Goal: Communication & Community: Answer question/provide support

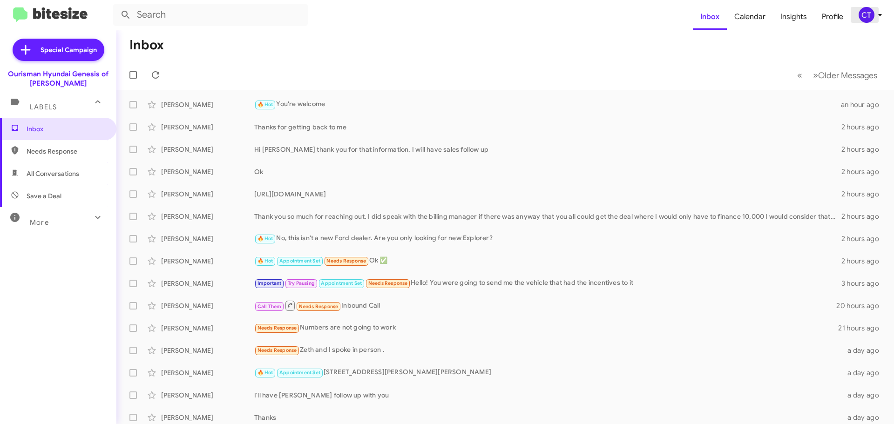
click at [878, 16] on icon at bounding box center [880, 14] width 11 height 11
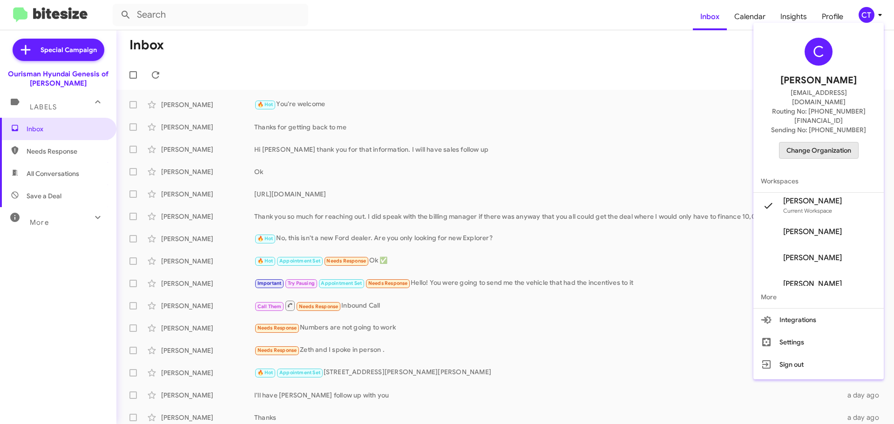
click at [816, 143] on span "Change Organization" at bounding box center [819, 151] width 65 height 16
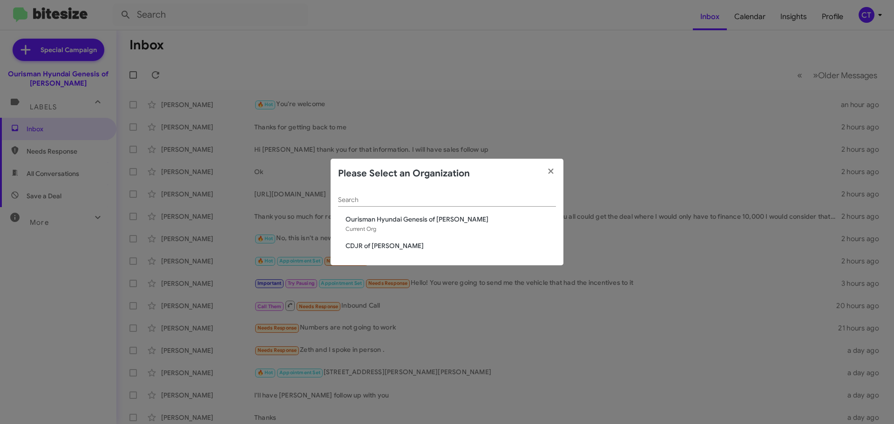
click at [386, 246] on span "CDJR of [PERSON_NAME]" at bounding box center [451, 245] width 211 height 9
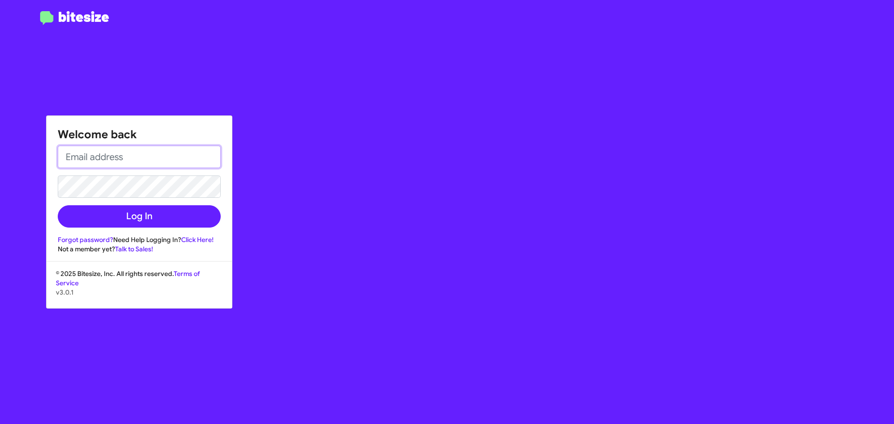
click at [118, 157] on input "email" at bounding box center [139, 157] width 163 height 22
type input "[EMAIL_ADDRESS][DOMAIN_NAME]"
click at [58, 205] on button "Log In" at bounding box center [139, 216] width 163 height 22
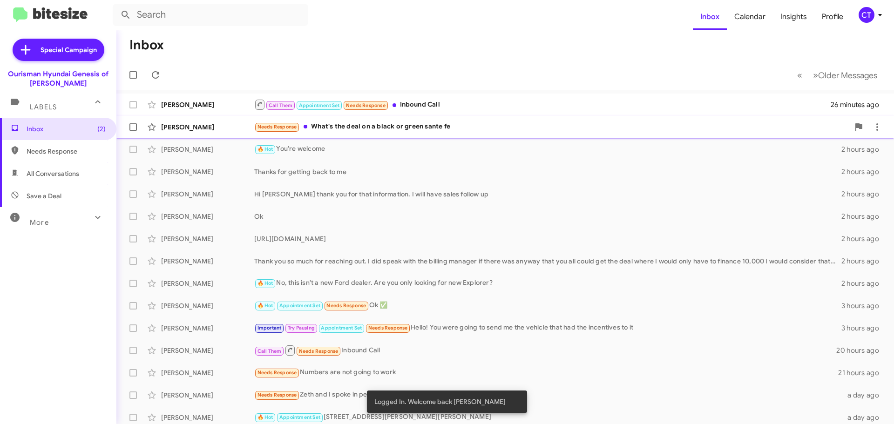
click at [373, 128] on div "Needs Response What's the deal on a black or green sante fe" at bounding box center [551, 127] width 595 height 11
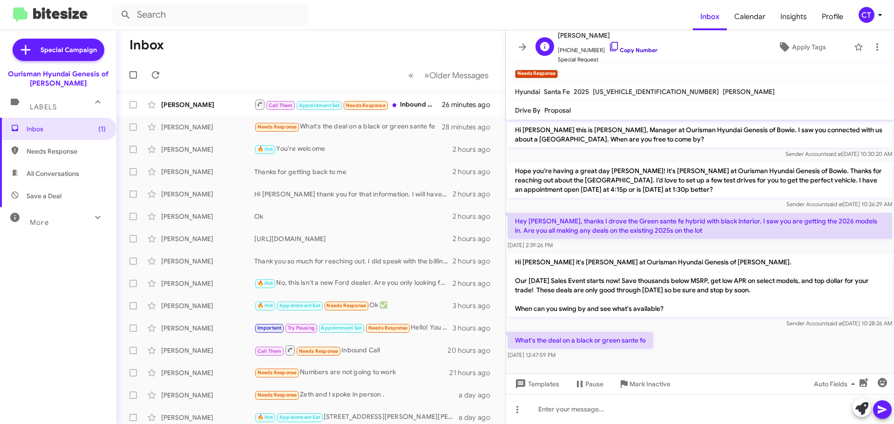
click at [609, 46] on icon at bounding box center [614, 46] width 11 height 11
drag, startPoint x: 516, startPoint y: 336, endPoint x: 585, endPoint y: 356, distance: 72.4
click at [585, 356] on div "What's the deal on a black or green sante fe Aug 22, 2025, 12:47:59 PM" at bounding box center [581, 346] width 146 height 28
copy div "What's the deal on a black or green sante fe Aug 22, 2025, 12:47:59 PM"
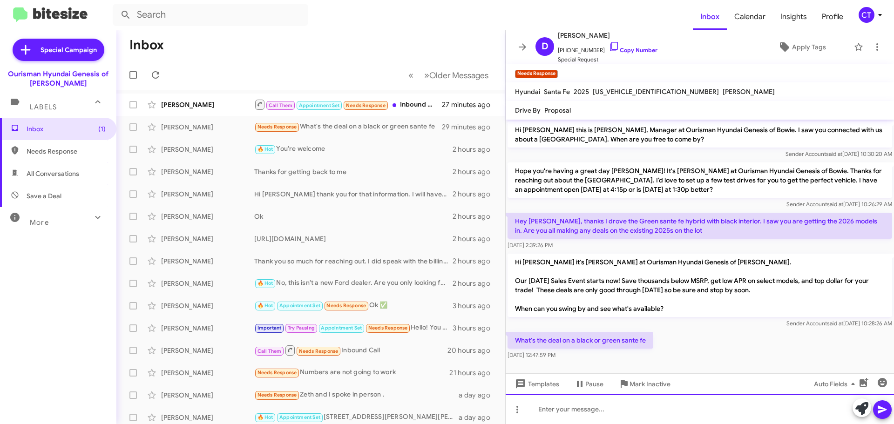
click at [567, 410] on div at bounding box center [700, 410] width 388 height 30
click at [619, 411] on div "I have Sorrell checking for ou now" at bounding box center [700, 410] width 388 height 30
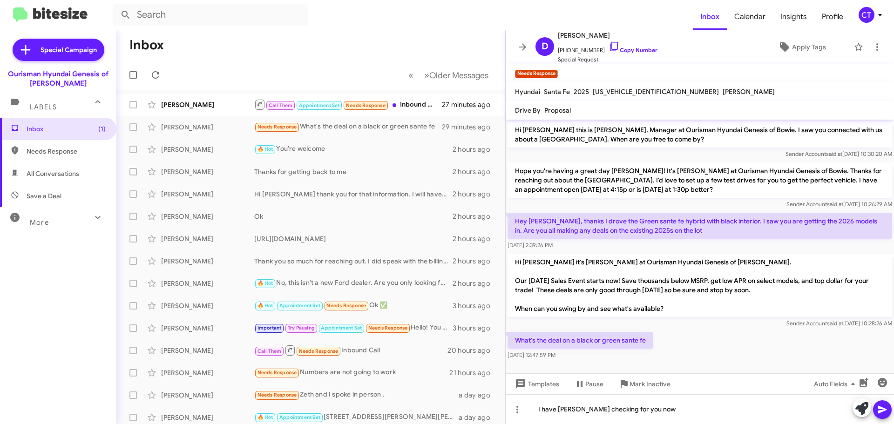
click at [885, 415] on icon at bounding box center [882, 409] width 11 height 11
click at [416, 110] on mat-tooltip-component "No Page" at bounding box center [400, 99] width 38 height 28
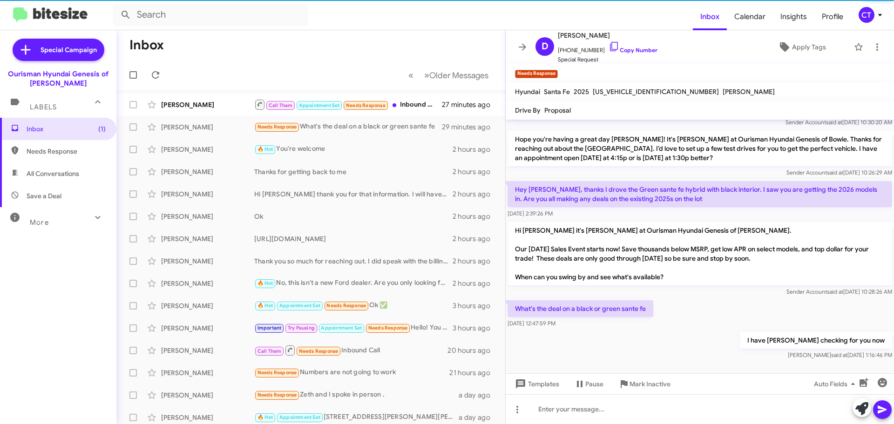
scroll to position [34, 0]
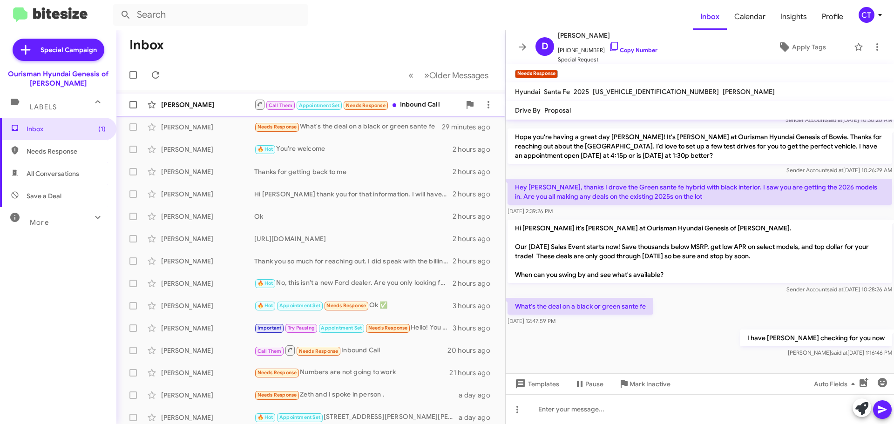
click at [183, 108] on div "Jimmy Carson" at bounding box center [207, 104] width 93 height 9
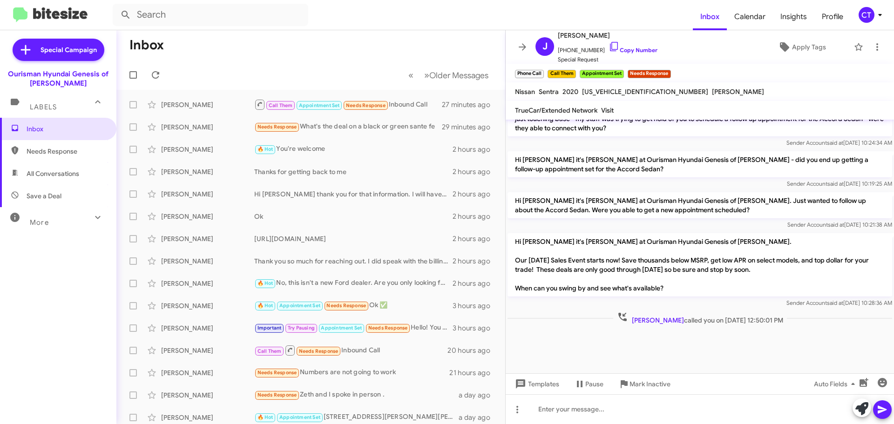
click at [880, 13] on icon at bounding box center [880, 14] width 11 height 11
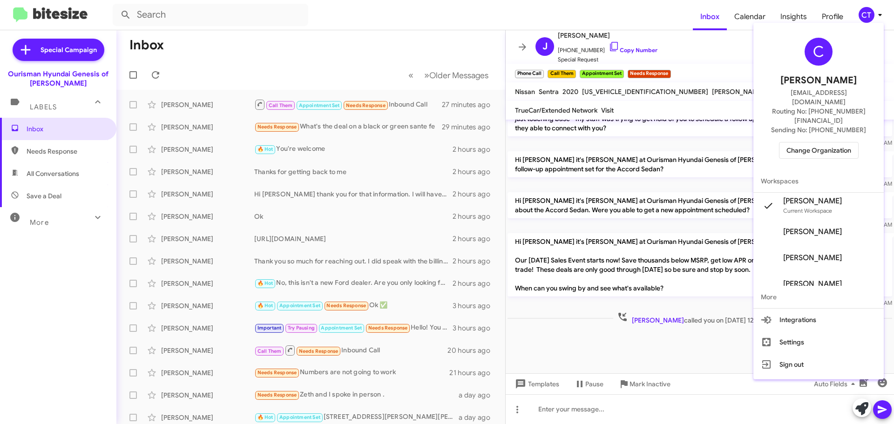
click at [820, 143] on span "Change Organization" at bounding box center [819, 151] width 65 height 16
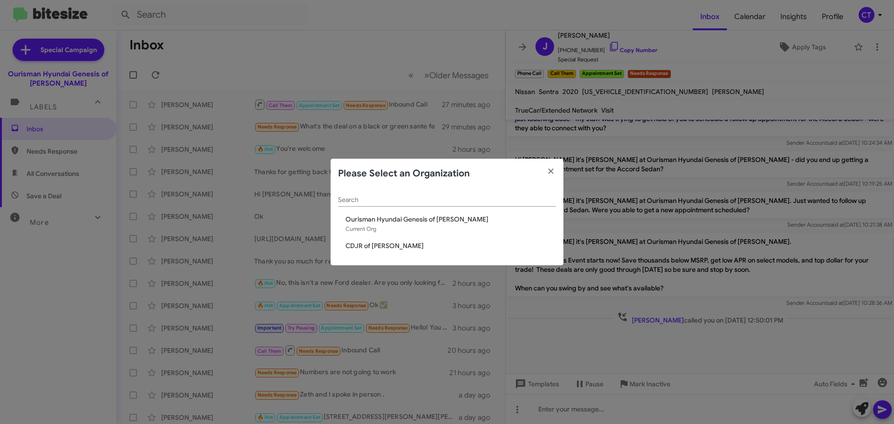
click at [373, 243] on span "CDJR of [PERSON_NAME]" at bounding box center [451, 245] width 211 height 9
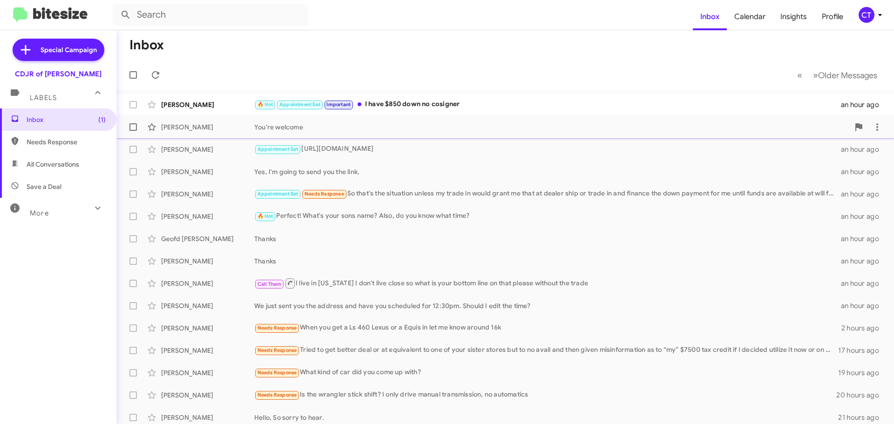
click at [426, 95] on span "Jasmine Lewis 🔥 Hot Appointment Set Important I have $850 down no cosigner an h…" at bounding box center [505, 105] width 778 height 22
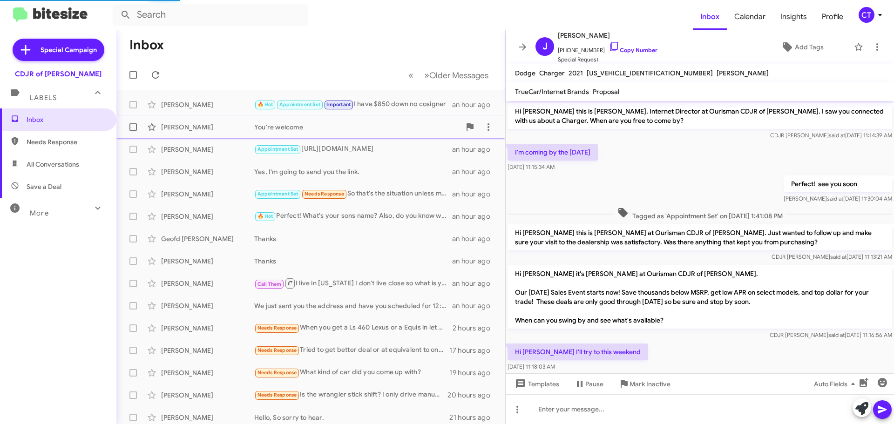
scroll to position [220, 0]
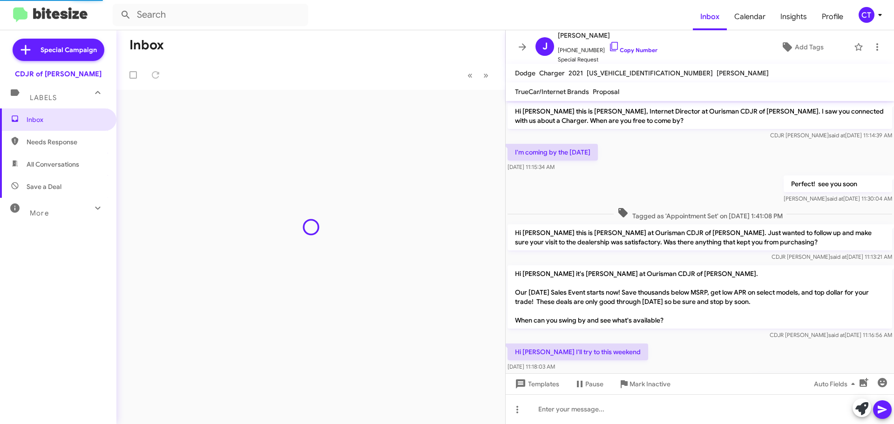
scroll to position [220, 0]
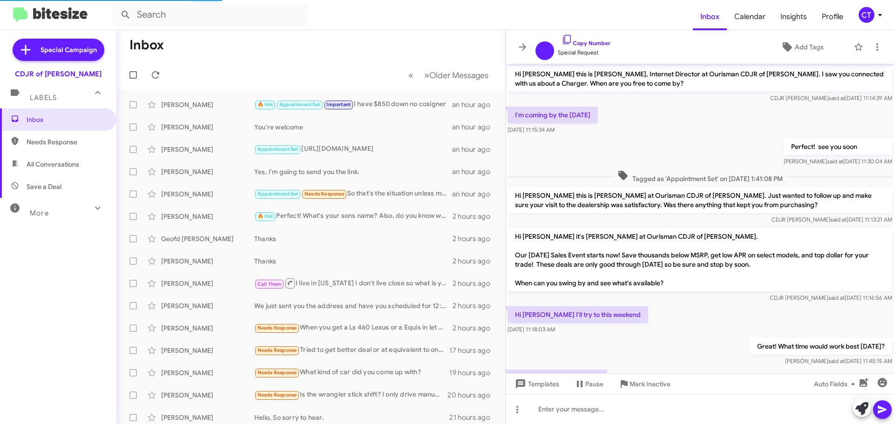
scroll to position [183, 0]
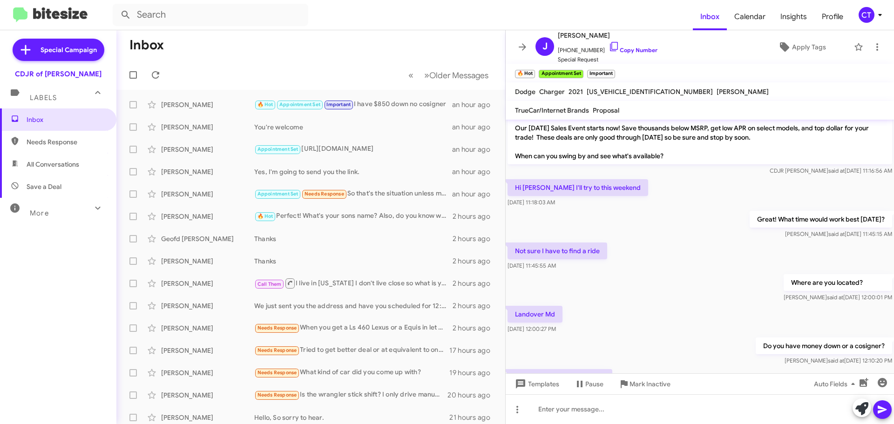
click at [869, 11] on div "CT" at bounding box center [867, 15] width 16 height 16
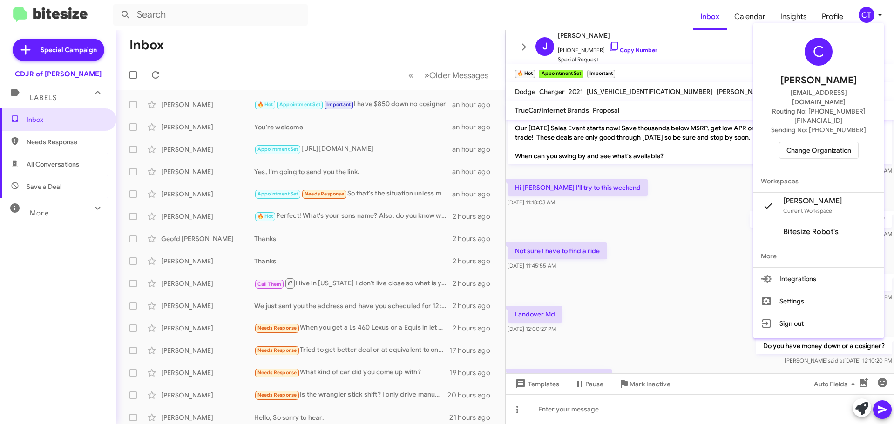
drag, startPoint x: 831, startPoint y: 121, endPoint x: 830, endPoint y: 132, distance: 11.3
click at [831, 124] on div "C Ciara Taylor ctaylor@ourismancars.com Routing No: +1 (240) 533-1200 Sending N…" at bounding box center [819, 98] width 130 height 143
click at [828, 143] on span "Change Organization" at bounding box center [819, 151] width 65 height 16
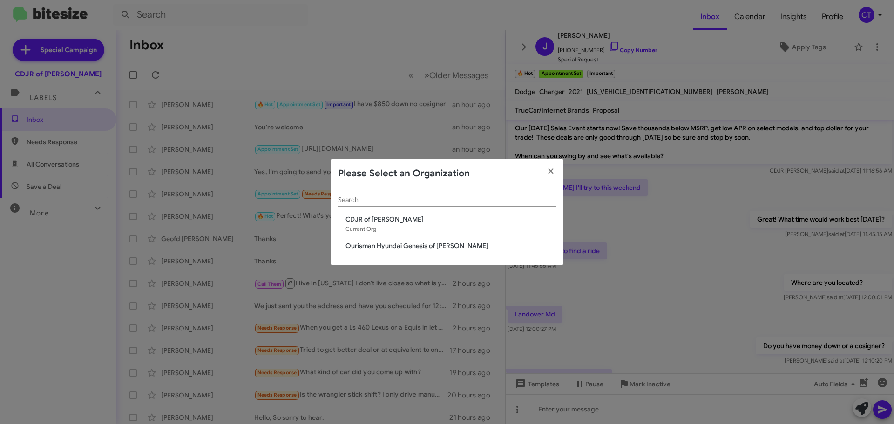
click at [441, 255] on div "Search CDJR of Bowie Current Org Ourisman Hyundai Genesis of Bowie" at bounding box center [447, 227] width 233 height 77
click at [436, 247] on span "Ourisman Hyundai Genesis of [PERSON_NAME]" at bounding box center [451, 245] width 211 height 9
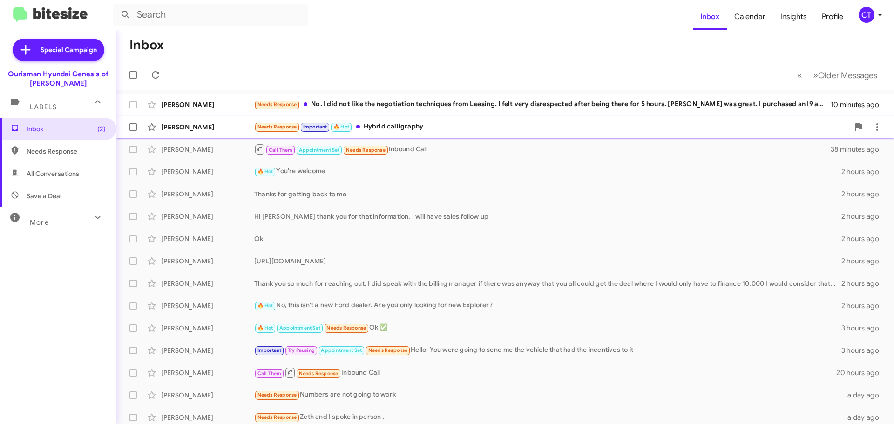
click at [415, 133] on div "Daniel Husum Needs Response Important 🔥 Hot Hybrid calligraphy 11 minutes ago" at bounding box center [505, 127] width 763 height 19
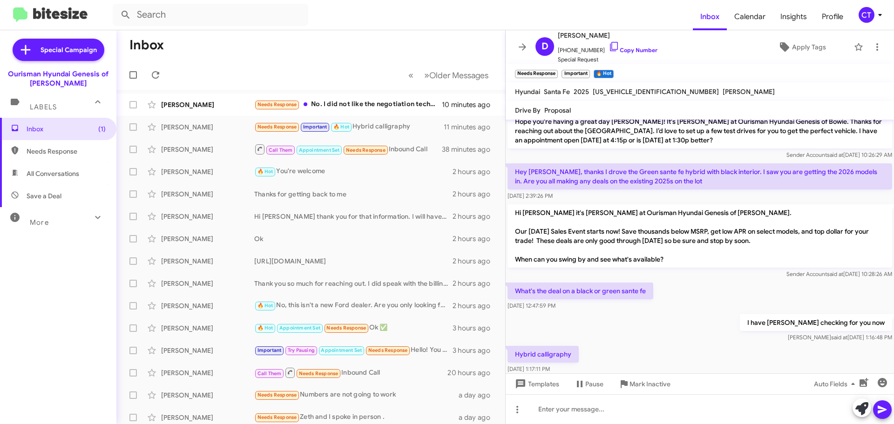
scroll to position [68, 0]
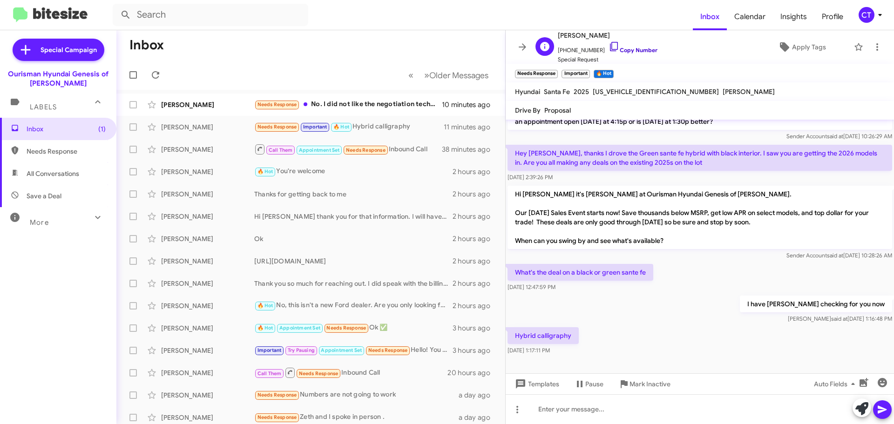
click at [609, 41] on icon at bounding box center [614, 46] width 11 height 11
click at [384, 104] on div "Needs Response No. I did not like the negotiation techniques from Leasing. I fe…" at bounding box center [357, 104] width 206 height 11
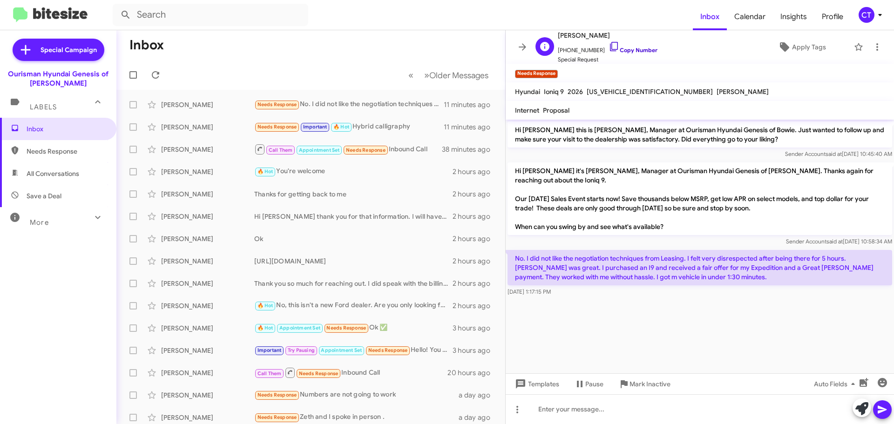
click at [609, 48] on icon at bounding box center [614, 46] width 11 height 11
drag, startPoint x: 513, startPoint y: 248, endPoint x: 661, endPoint y: 262, distance: 148.4
click at [680, 282] on div "No. I did not like the negotiation techniques from Leasing. I felt very disresp…" at bounding box center [700, 273] width 385 height 47
copy div "No. I did not like the negotiation techniques from Leasing. I felt very disresp…"
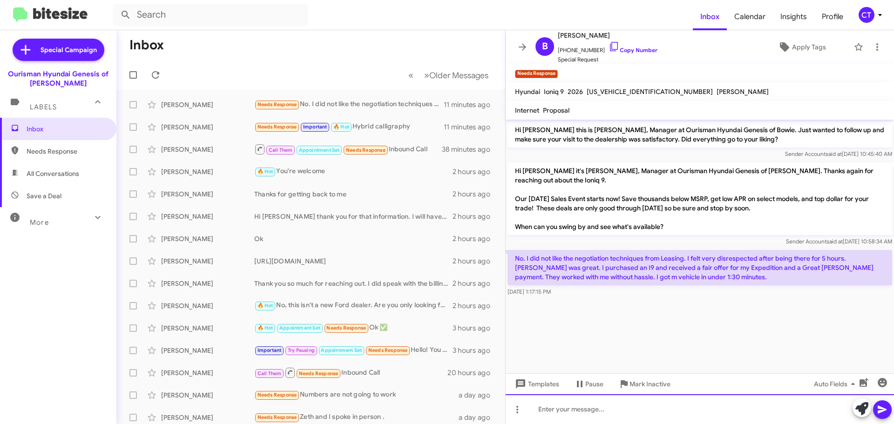
click at [591, 417] on div at bounding box center [700, 410] width 388 height 30
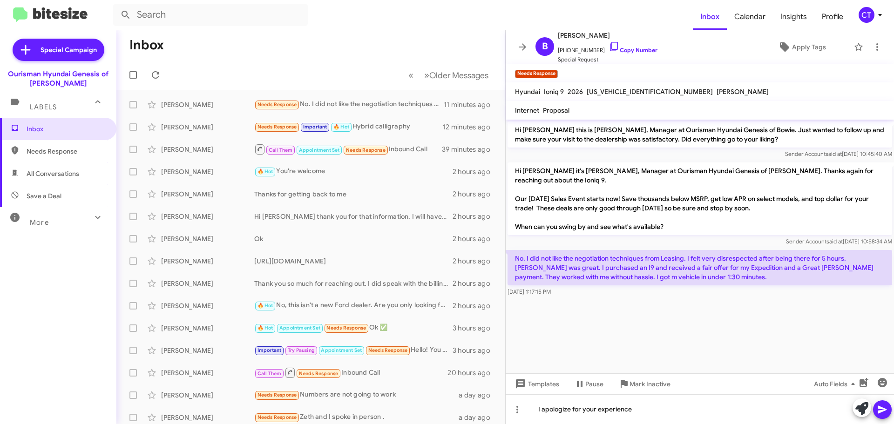
click at [876, 405] on button at bounding box center [882, 410] width 19 height 19
drag, startPoint x: 889, startPoint y: 416, endPoint x: 873, endPoint y: 362, distance: 55.6
click at [888, 415] on button at bounding box center [882, 410] width 19 height 19
click at [865, 22] on div "CT" at bounding box center [867, 15] width 16 height 16
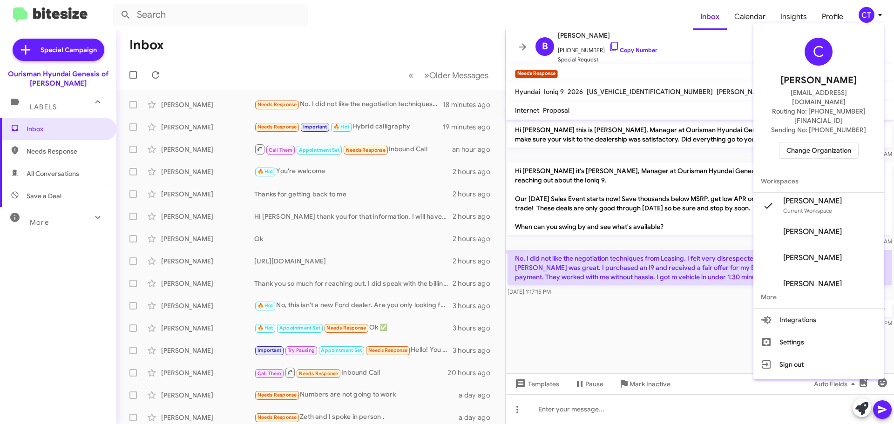
click at [815, 143] on span "Change Organization" at bounding box center [819, 151] width 65 height 16
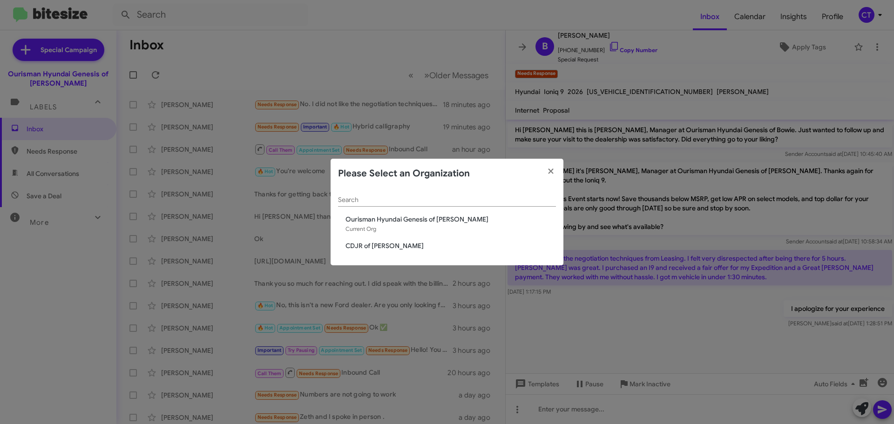
click at [382, 252] on div "Search Ourisman Hyundai Genesis of Bowie Current Org CDJR of Bowie" at bounding box center [447, 227] width 233 height 77
click at [377, 248] on span "CDJR of [PERSON_NAME]" at bounding box center [451, 245] width 211 height 9
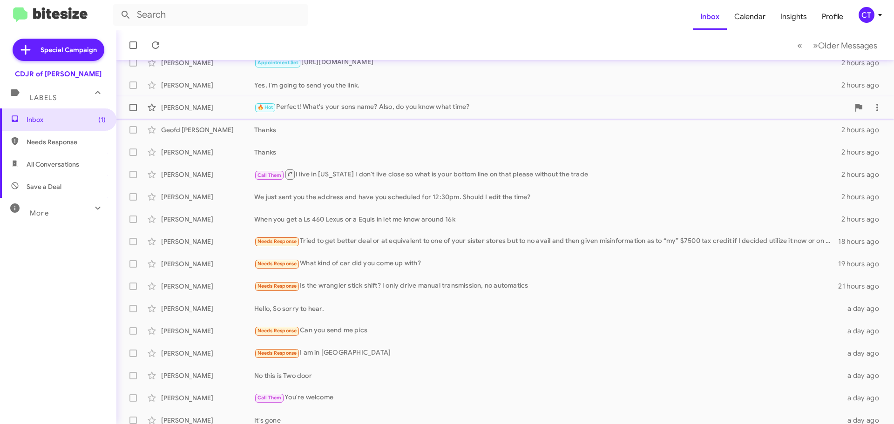
scroll to position [116, 0]
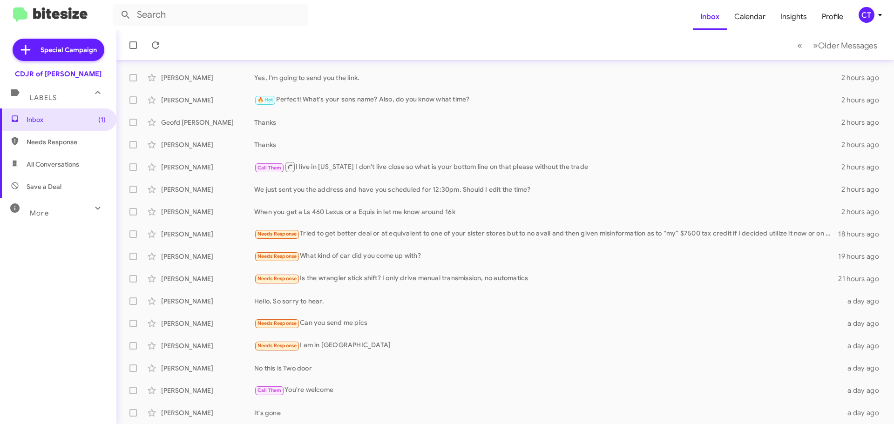
click at [877, 13] on icon at bounding box center [880, 14] width 11 height 11
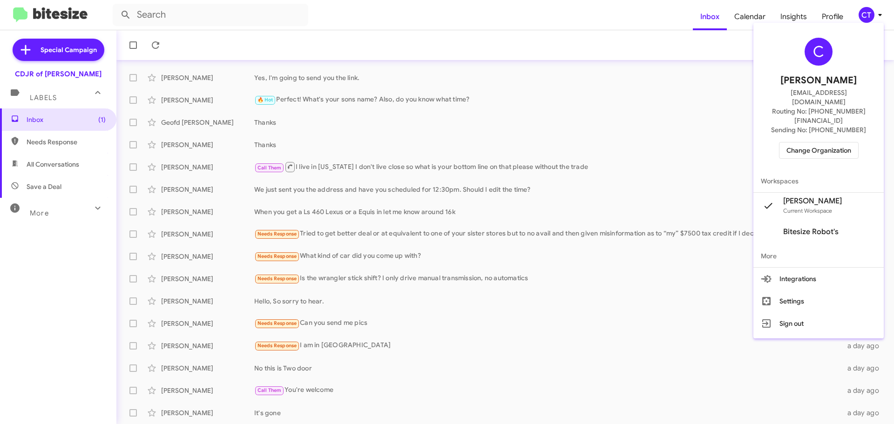
click at [818, 143] on span "Change Organization" at bounding box center [819, 151] width 65 height 16
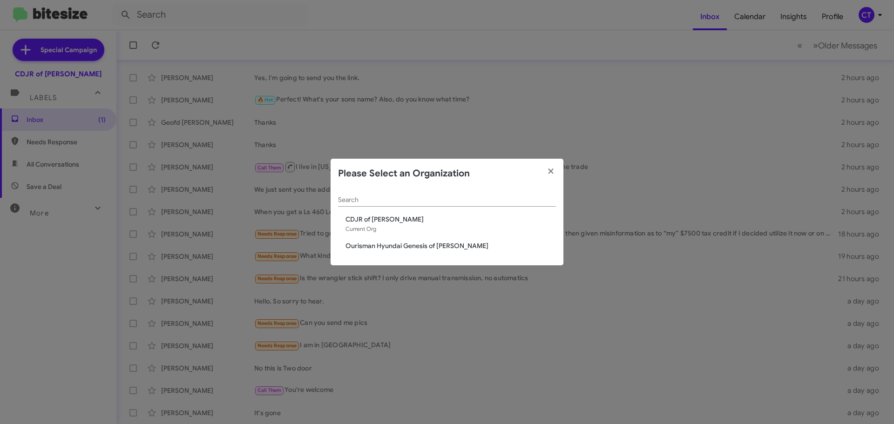
click at [378, 247] on span "Ourisman Hyundai Genesis of [PERSON_NAME]" at bounding box center [451, 245] width 211 height 9
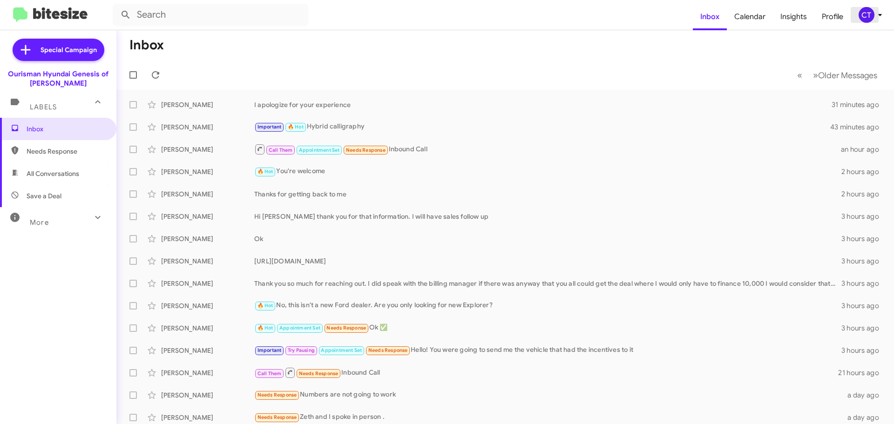
click at [875, 15] on icon at bounding box center [880, 14] width 11 height 11
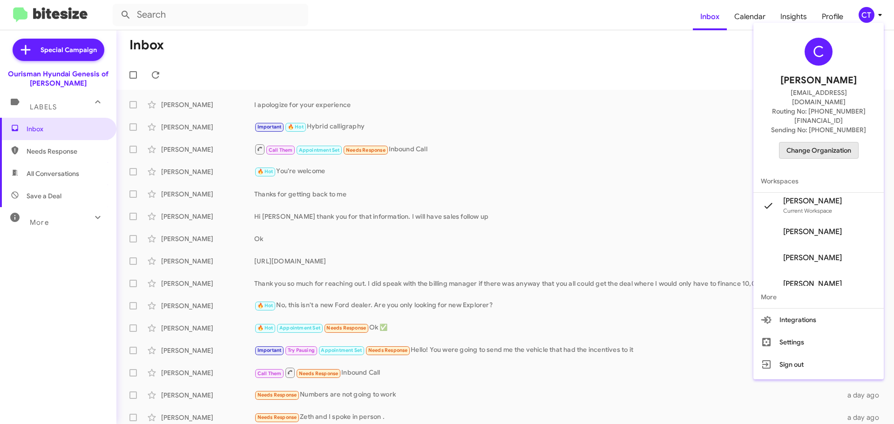
click at [832, 143] on span "Change Organization" at bounding box center [819, 151] width 65 height 16
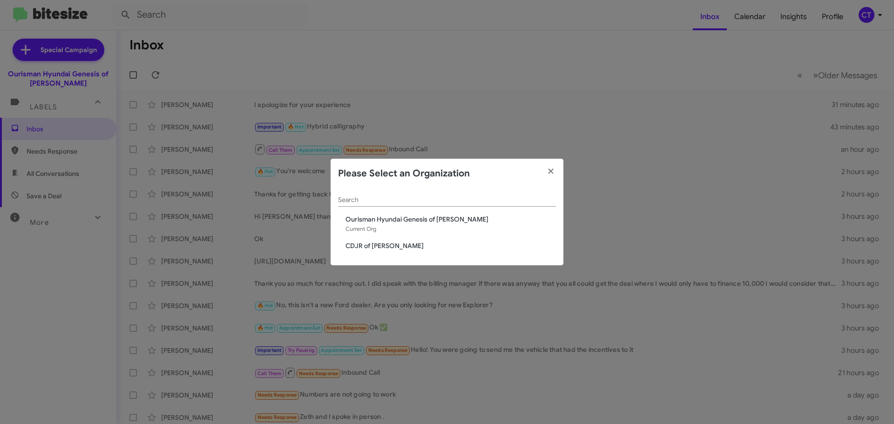
click at [363, 247] on span "CDJR of [PERSON_NAME]" at bounding box center [451, 245] width 211 height 9
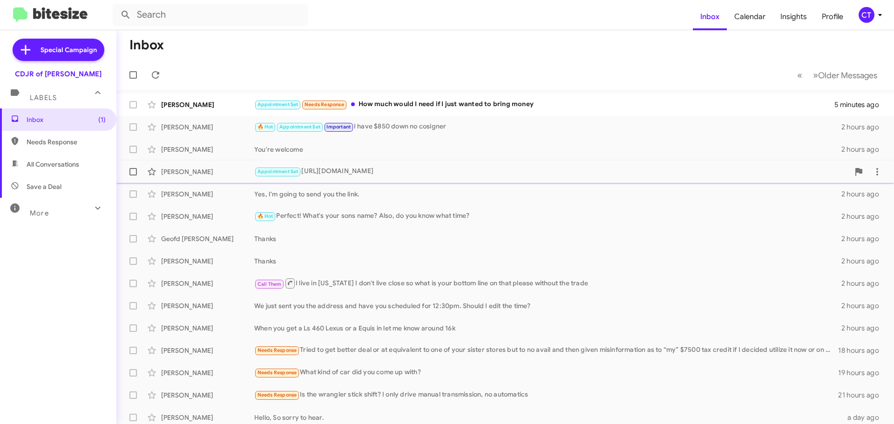
click at [416, 172] on div "Appointment Set [URL][DOMAIN_NAME]" at bounding box center [551, 171] width 595 height 11
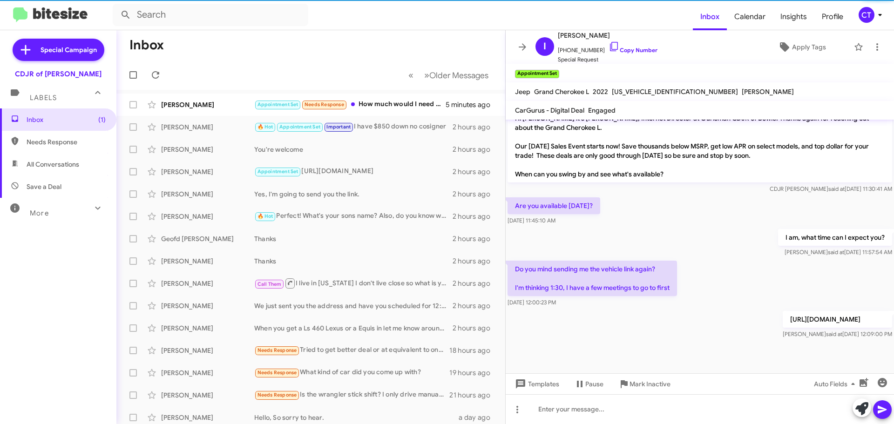
scroll to position [552, 0]
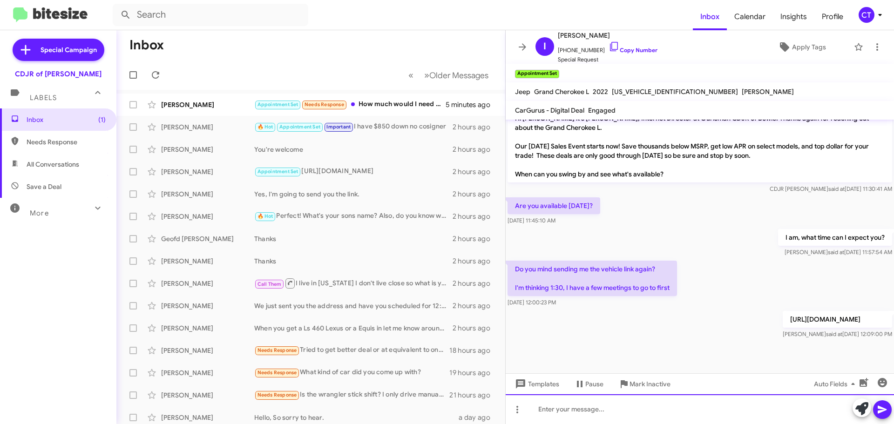
click at [590, 402] on div at bounding box center [700, 410] width 388 height 30
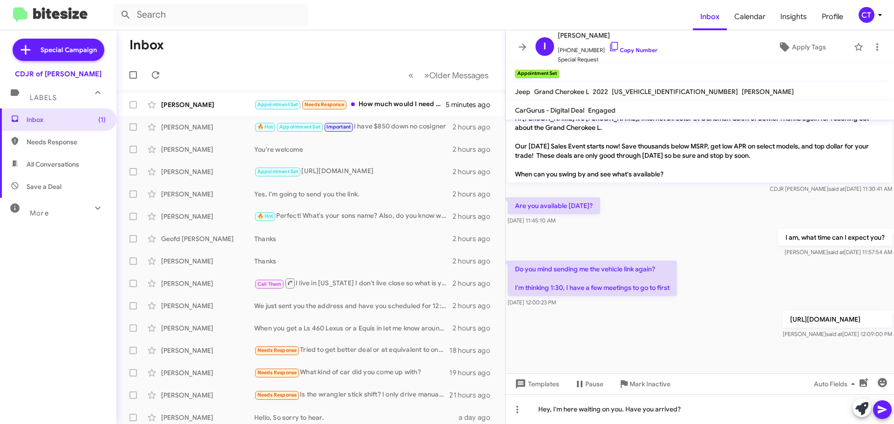
click at [886, 403] on span at bounding box center [882, 410] width 11 height 19
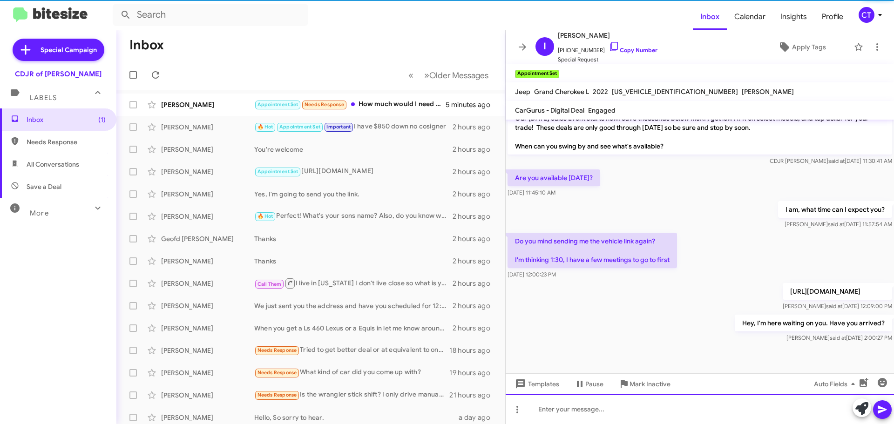
scroll to position [0, 0]
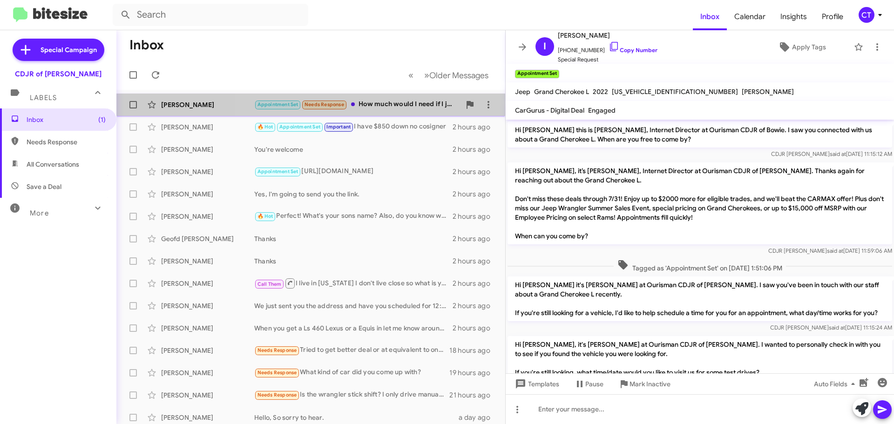
click at [370, 108] on div "Appointment Set Needs Response How much would I need if I just wanted to bring …" at bounding box center [357, 104] width 206 height 11
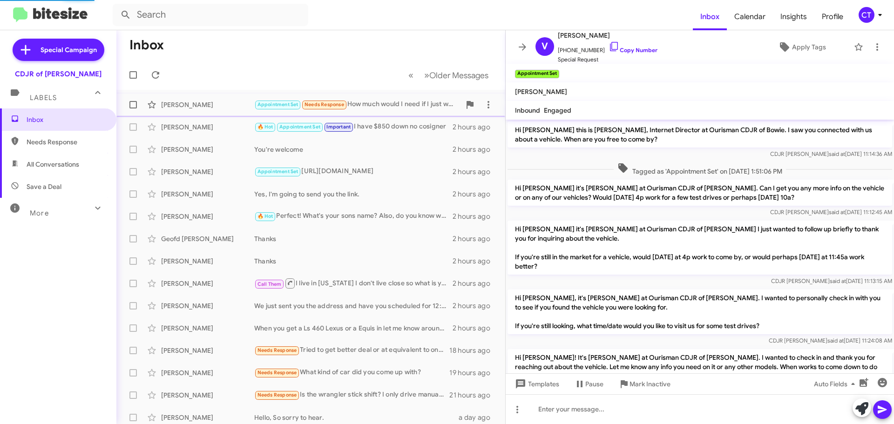
scroll to position [258, 0]
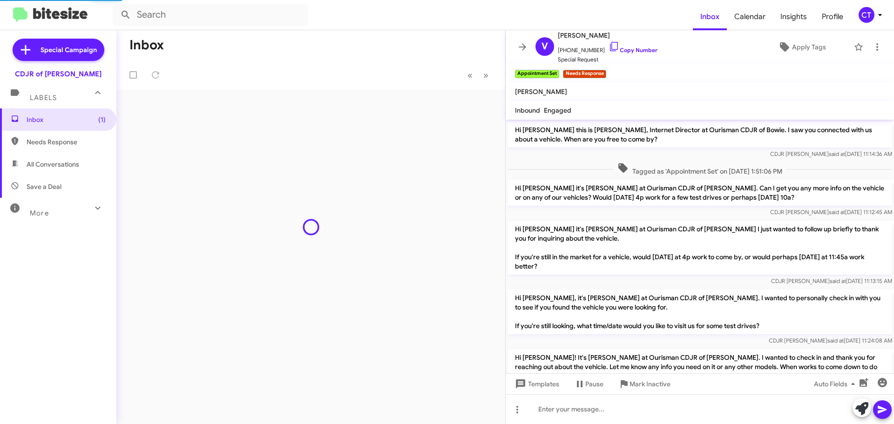
scroll to position [239, 0]
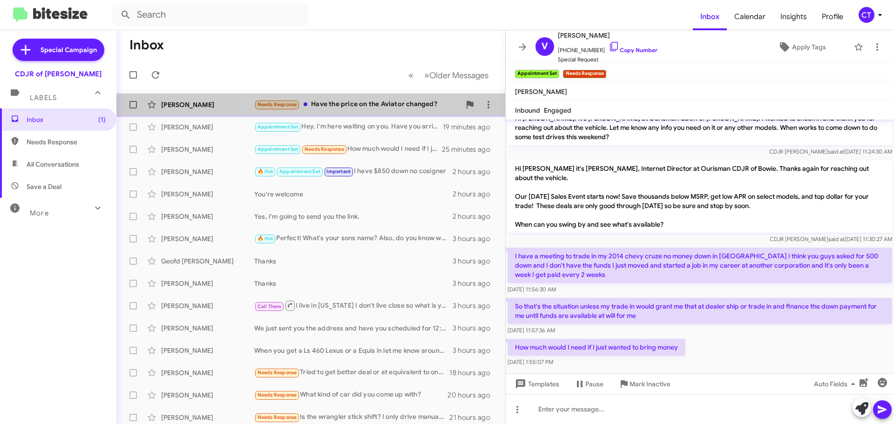
click at [352, 111] on div "[PERSON_NAME] Needs Response Have the price on the Aviator changed? 2 minutes a…" at bounding box center [311, 104] width 374 height 19
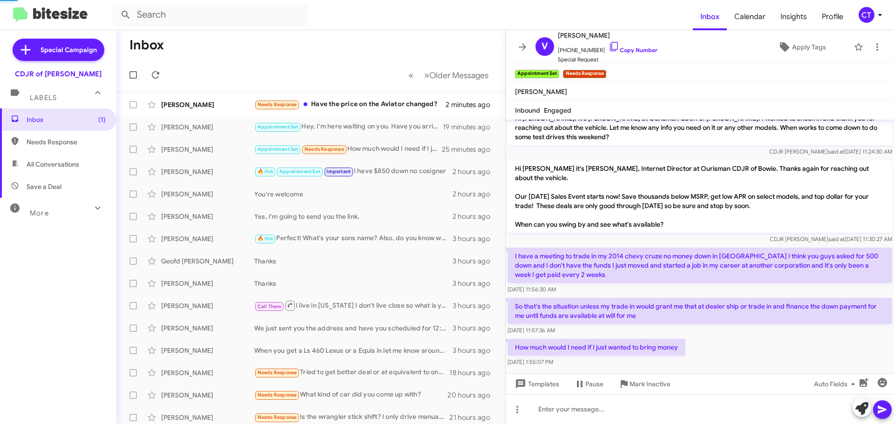
scroll to position [204, 0]
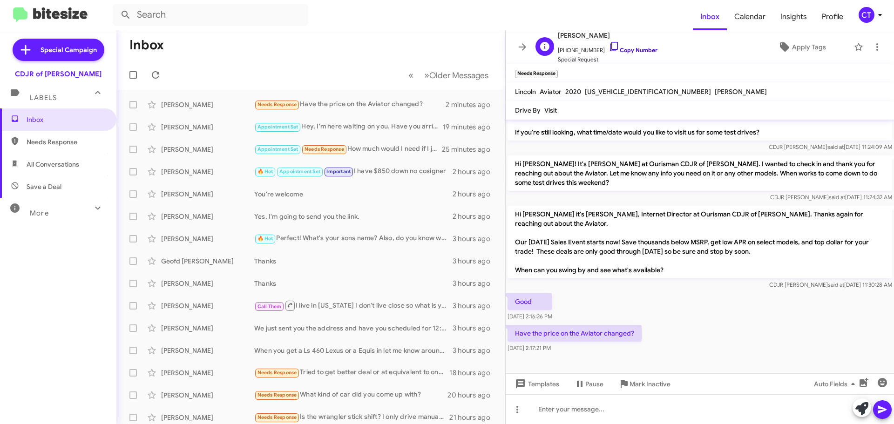
click at [609, 45] on icon at bounding box center [614, 46] width 11 height 11
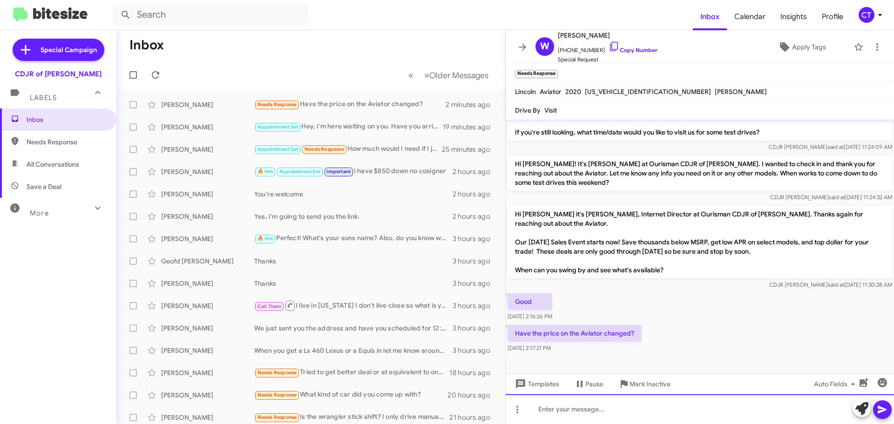
click at [608, 409] on div at bounding box center [700, 410] width 388 height 30
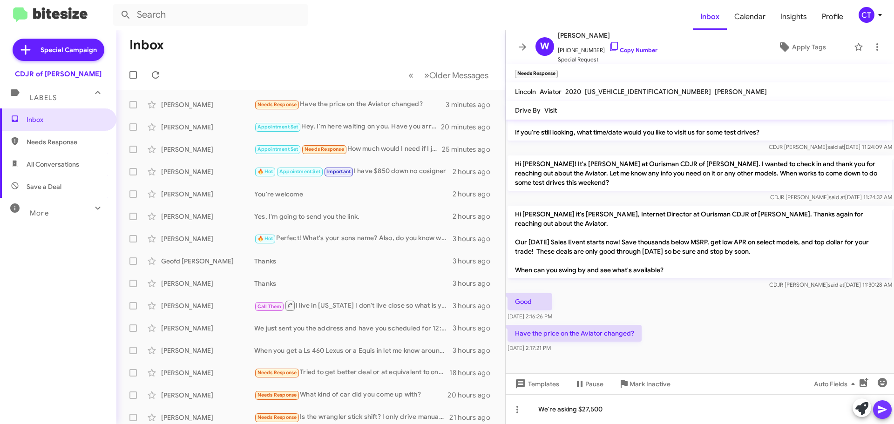
click at [884, 414] on icon at bounding box center [882, 409] width 11 height 11
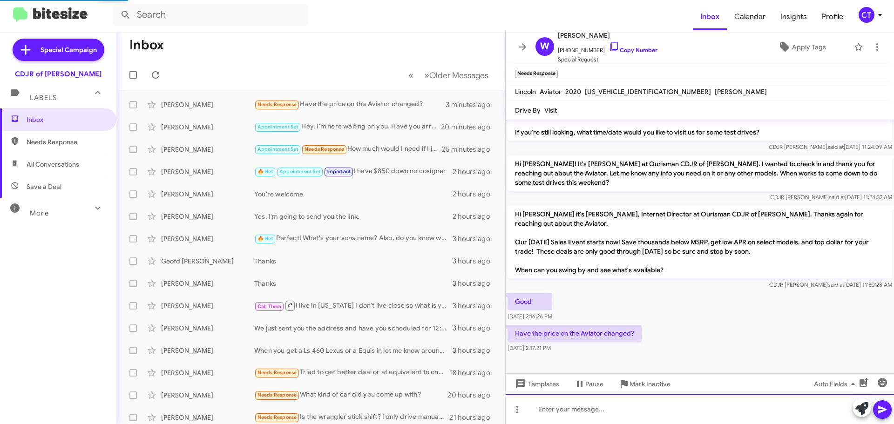
scroll to position [0, 0]
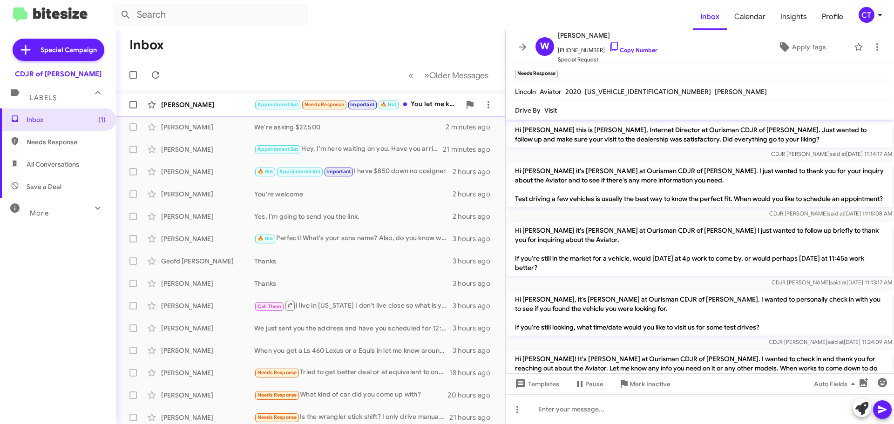
click at [197, 109] on div "[PERSON_NAME]" at bounding box center [207, 104] width 93 height 9
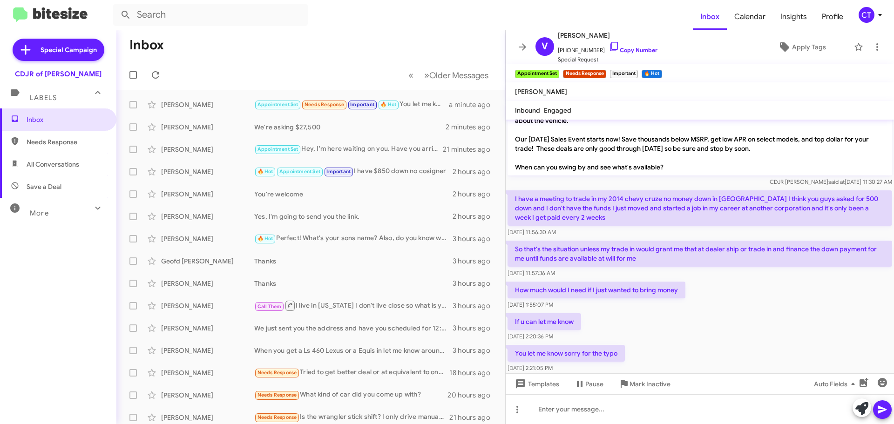
scroll to position [326, 0]
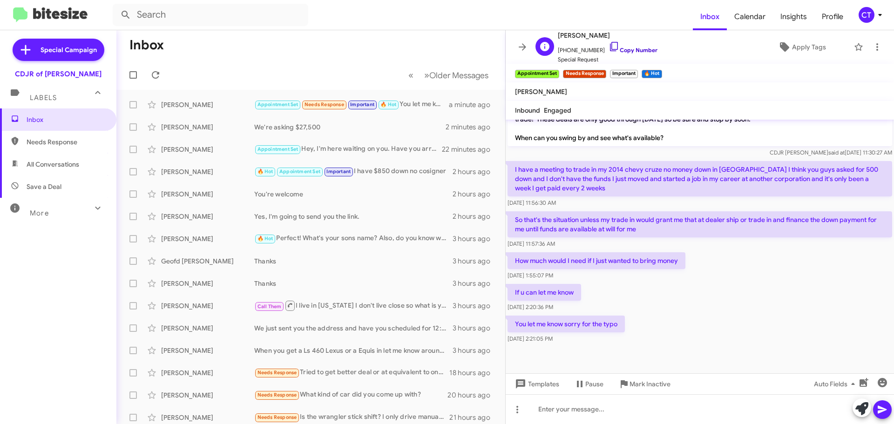
click at [609, 44] on icon at bounding box center [614, 46] width 11 height 11
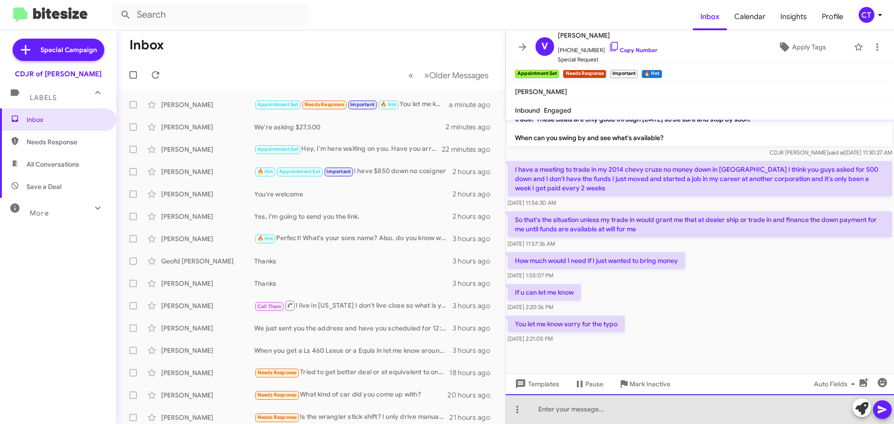
click at [575, 405] on div at bounding box center [700, 410] width 388 height 30
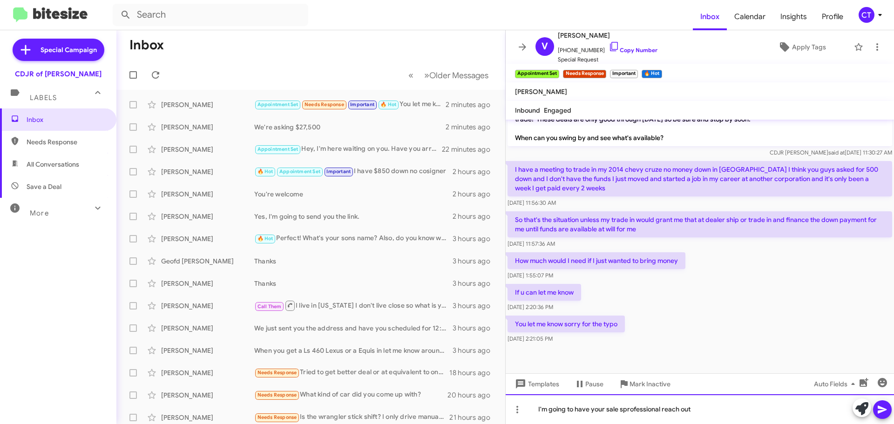
click at [621, 409] on div "I'm going to have your sale sprofessional reach out" at bounding box center [700, 410] width 388 height 30
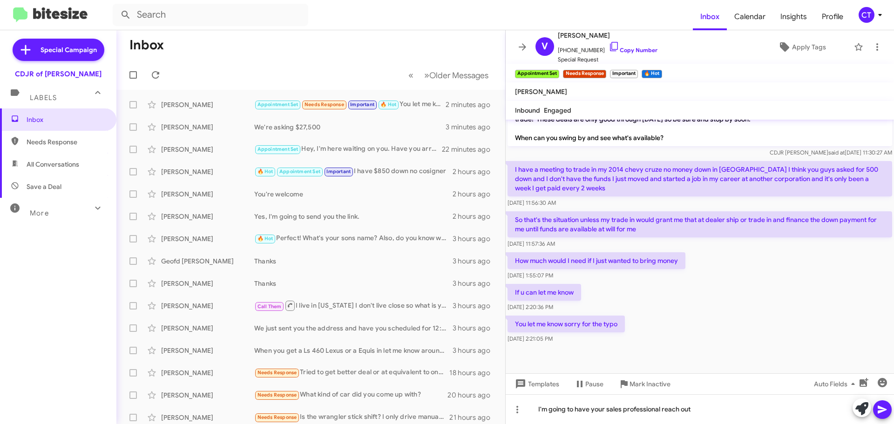
click at [879, 412] on icon at bounding box center [882, 410] width 9 height 8
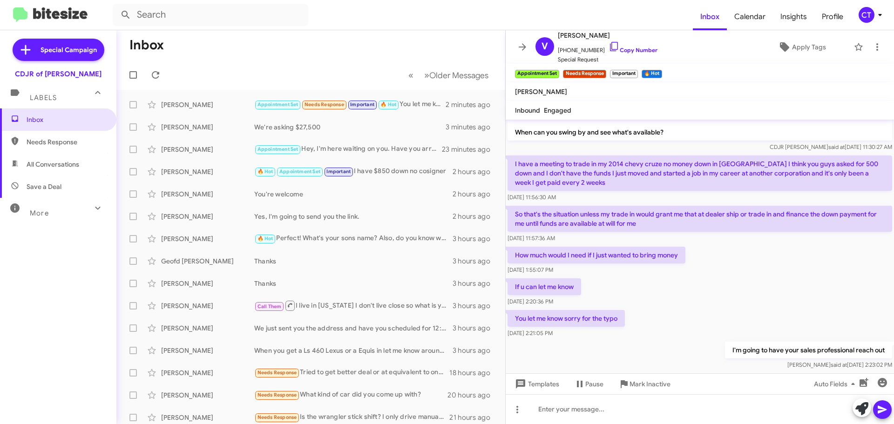
scroll to position [360, 0]
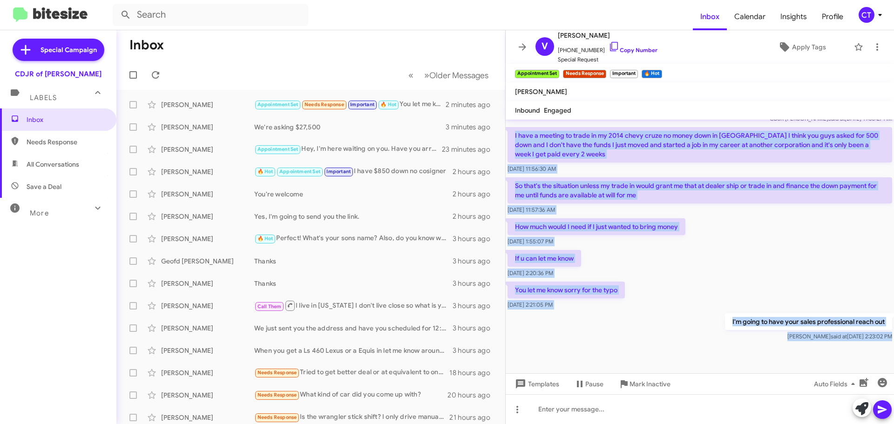
drag, startPoint x: 515, startPoint y: 134, endPoint x: 838, endPoint y: 348, distance: 387.6
click at [881, 354] on cdk-virtual-scroll-viewport "Hi [PERSON_NAME] this is [PERSON_NAME], Internet Director at Ourisman CDJR of B…" at bounding box center [700, 247] width 388 height 254
copy div "I have a meeting to trade in my 2014 chevy cruze no money down in [GEOGRAPHIC_D…"
click at [615, 332] on div "I'm going to have your sales professional reach out [PERSON_NAME] said at [DATE…" at bounding box center [700, 328] width 388 height 32
click at [643, 343] on div "I'm going to have your sales professional reach out [PERSON_NAME] said at [DATE…" at bounding box center [700, 328] width 388 height 32
